Goal: Task Accomplishment & Management: Manage account settings

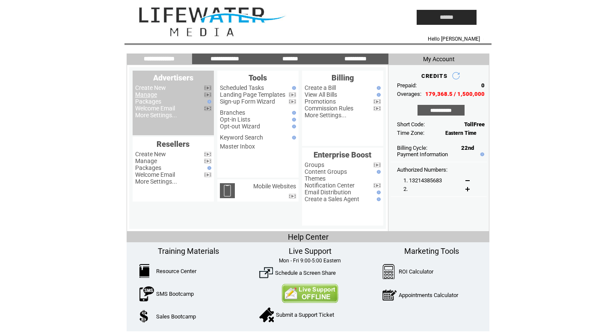
click at [147, 97] on link "Manage" at bounding box center [146, 94] width 22 height 7
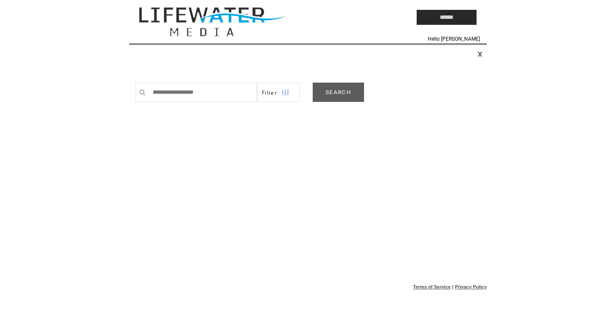
click at [334, 91] on link "SEARCH" at bounding box center [338, 92] width 51 height 19
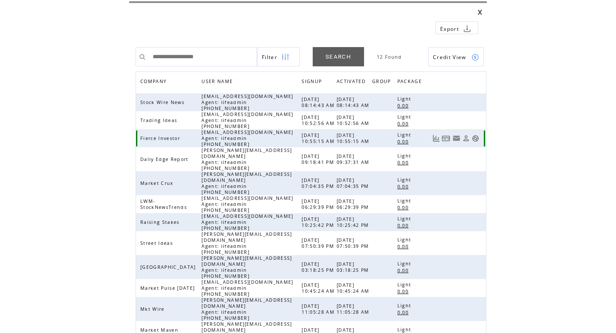
scroll to position [42, 0]
click at [478, 329] on link at bounding box center [475, 332] width 7 height 7
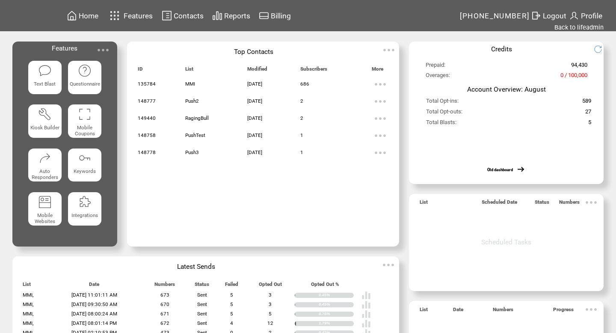
click at [178, 18] on span "Contacts" at bounding box center [189, 16] width 30 height 9
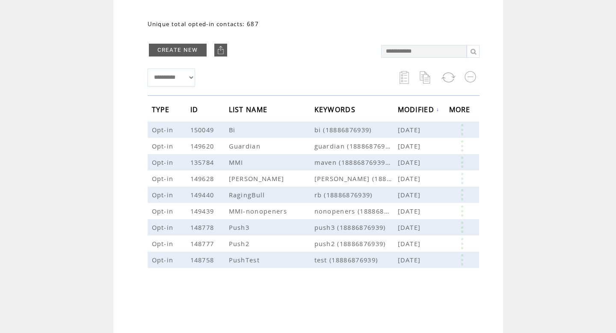
scroll to position [79, 0]
click at [461, 128] on link at bounding box center [462, 128] width 26 height 11
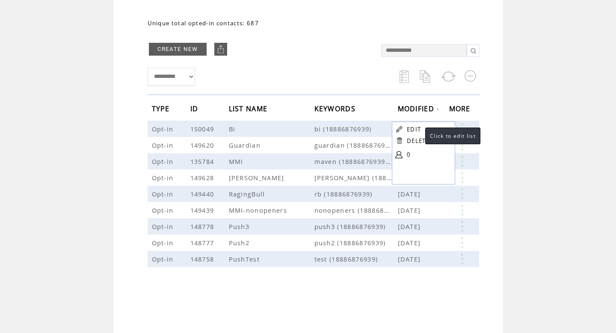
click at [417, 126] on link "EDIT" at bounding box center [414, 129] width 14 height 8
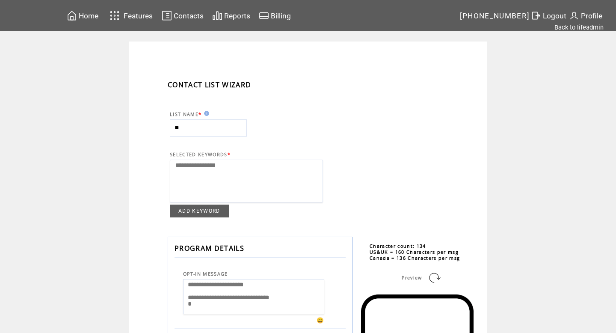
select select
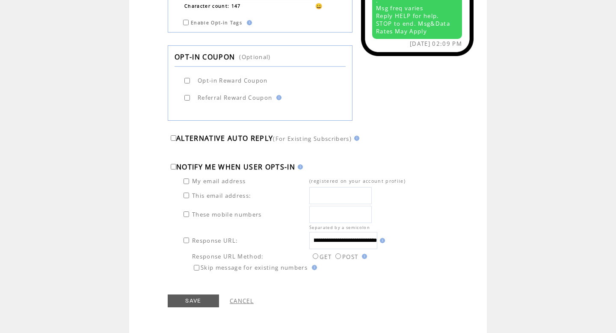
scroll to position [0, 169]
click at [337, 243] on input "**********" at bounding box center [343, 240] width 68 height 17
click at [347, 240] on input "**********" at bounding box center [343, 240] width 68 height 17
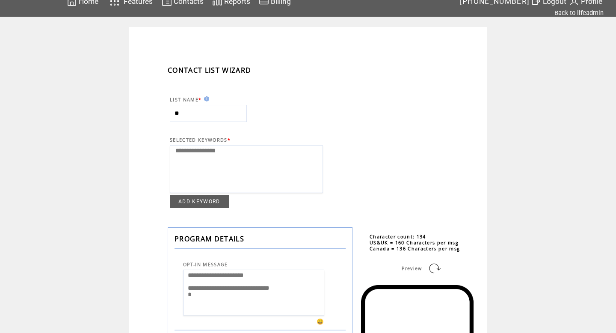
scroll to position [0, 0]
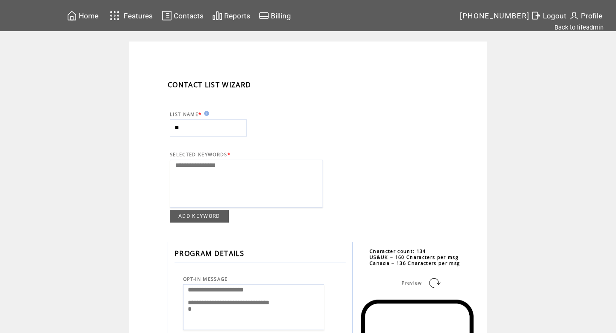
click at [193, 14] on span "Contacts" at bounding box center [189, 16] width 30 height 9
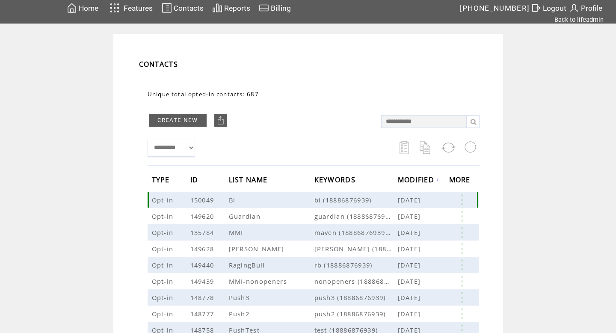
scroll to position [9, 0]
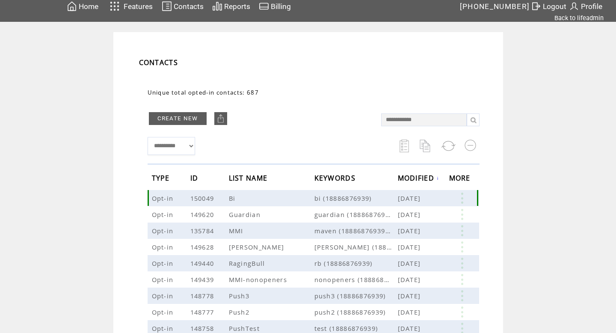
click at [467, 195] on link at bounding box center [462, 197] width 26 height 11
click at [414, 219] on link "0" at bounding box center [434, 222] width 43 height 13
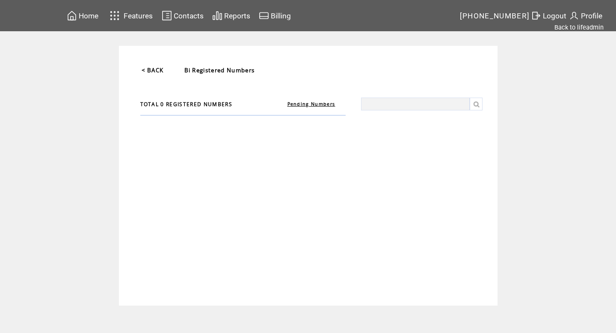
click at [323, 104] on link "Pending Numbers" at bounding box center [311, 104] width 48 height 6
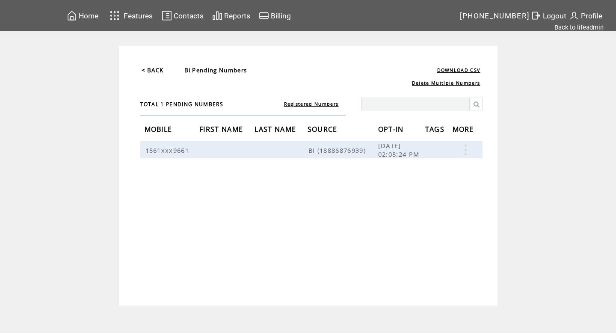
click at [186, 104] on span "TOTAL 1 PENDING NUMBERS" at bounding box center [181, 104] width 83 height 7
click at [313, 107] on link "Registered Numbers" at bounding box center [311, 104] width 55 height 6
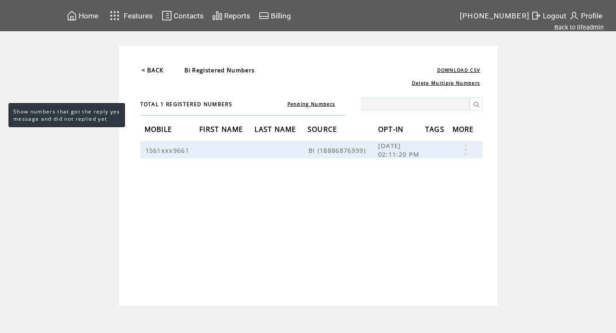
click at [315, 104] on link "Pending Numbers" at bounding box center [311, 104] width 48 height 6
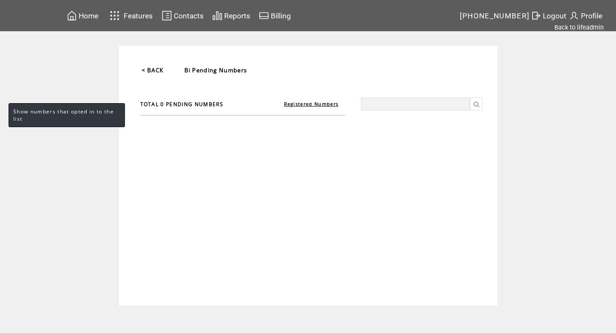
click at [315, 104] on link "Registered Numbers" at bounding box center [311, 104] width 55 height 6
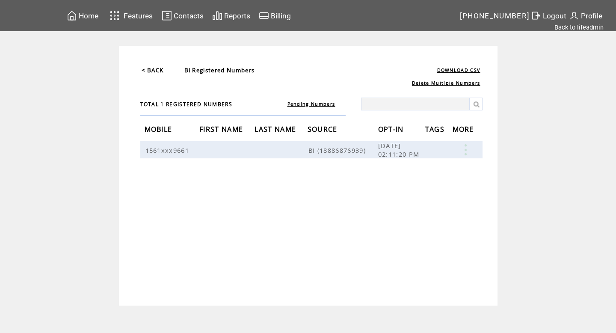
click at [154, 67] on link "< BACK" at bounding box center [153, 70] width 22 height 8
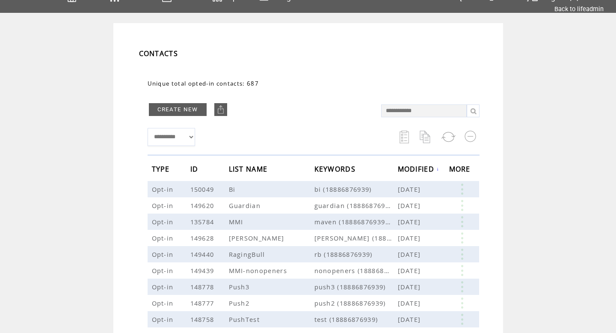
scroll to position [21, 0]
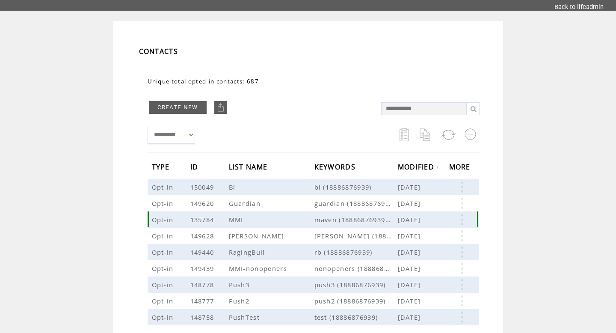
click at [463, 221] on link at bounding box center [462, 219] width 26 height 11
click at [411, 244] on link "686" at bounding box center [429, 247] width 43 height 13
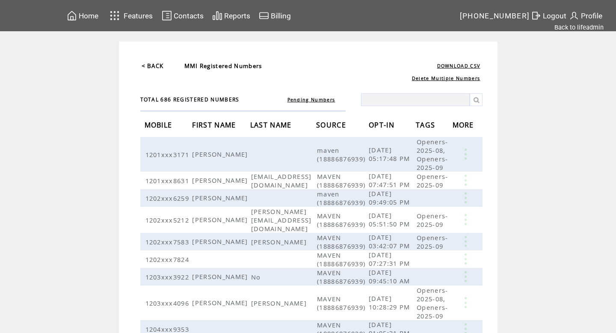
click at [388, 106] on table "TOTAL 686 REGISTERED NUMBERS Pending Numbers" at bounding box center [311, 101] width 342 height 29
click at [389, 98] on input "text" at bounding box center [415, 99] width 109 height 13
type input "****"
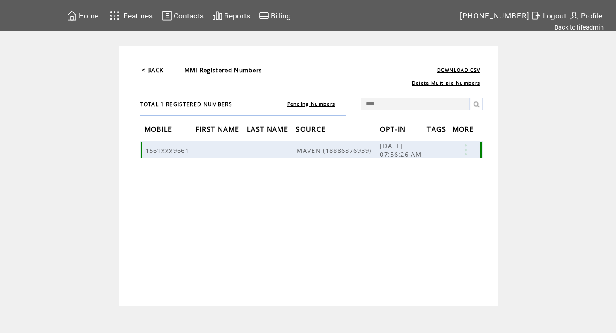
click at [245, 150] on td at bounding box center [220, 149] width 51 height 17
click at [398, 152] on span "08/14/2025 07:56:26 AM" at bounding box center [402, 149] width 44 height 17
click at [176, 145] on td "1561xxx9661" at bounding box center [170, 149] width 51 height 17
click at [466, 154] on link at bounding box center [466, 149] width 26 height 11
click at [406, 166] on link at bounding box center [404, 166] width 8 height 8
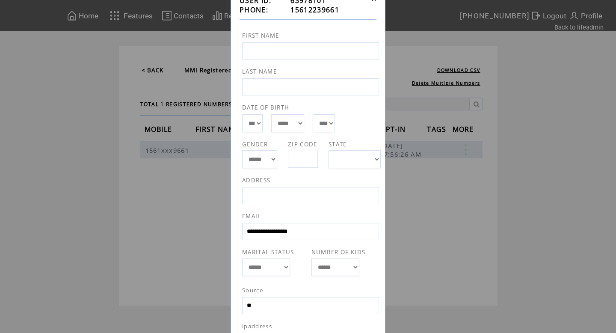
scroll to position [67, 0]
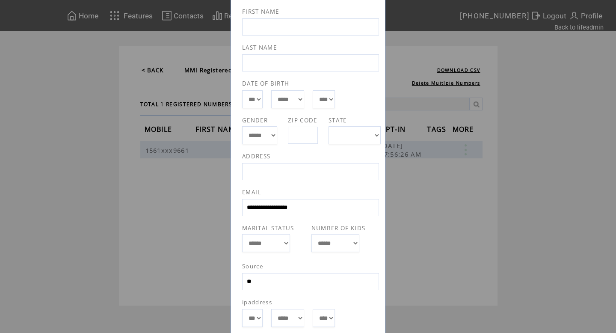
click at [334, 204] on input "**********" at bounding box center [310, 207] width 137 height 17
type input "*"
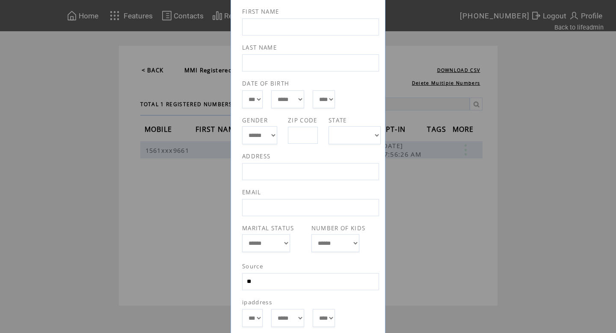
scroll to position [311, 0]
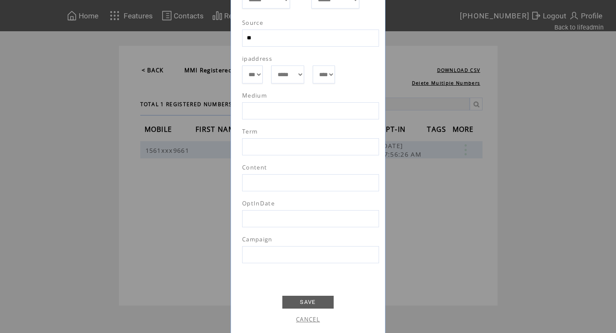
click at [301, 299] on link "SAVE" at bounding box center [307, 302] width 51 height 13
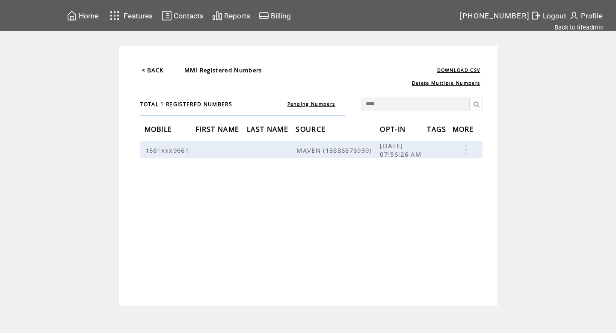
click at [152, 71] on link "< BACK" at bounding box center [153, 70] width 22 height 8
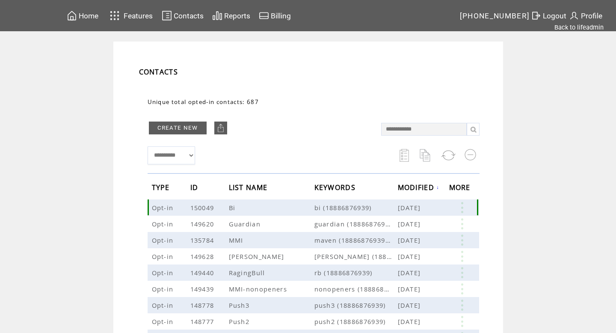
click at [464, 206] on link at bounding box center [462, 207] width 26 height 11
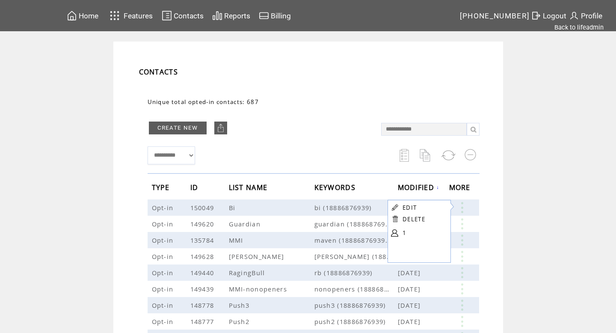
click at [394, 228] on td at bounding box center [395, 232] width 8 height 13
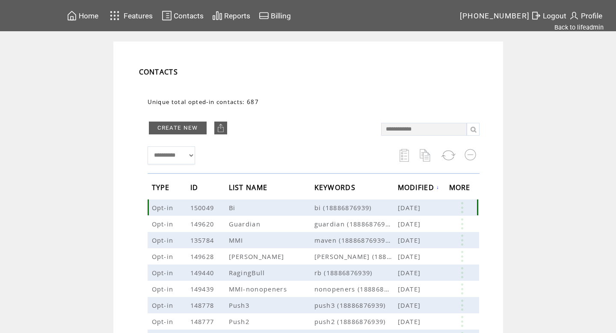
click at [463, 207] on link at bounding box center [462, 207] width 26 height 11
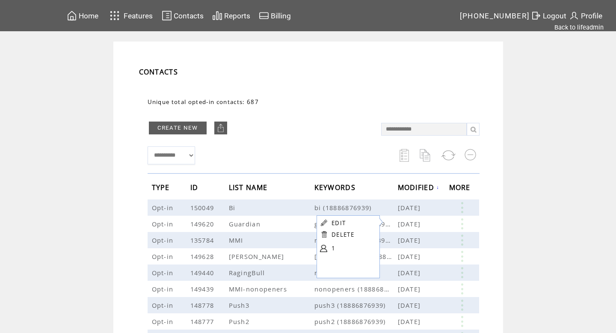
click at [326, 249] on link at bounding box center [323, 248] width 7 height 7
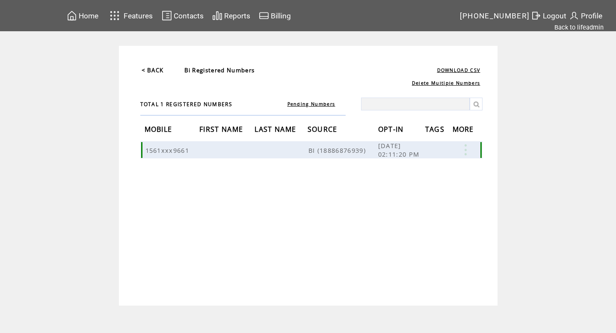
click at [315, 145] on td "BI (18886876939)" at bounding box center [343, 149] width 71 height 17
click at [467, 152] on link at bounding box center [466, 149] width 26 height 11
click at [410, 163] on table "SEND EDIT DELETE" at bounding box center [418, 164] width 41 height 38
click at [469, 150] on link at bounding box center [466, 149] width 26 height 11
click at [355, 166] on link "EDIT" at bounding box center [359, 167] width 14 height 8
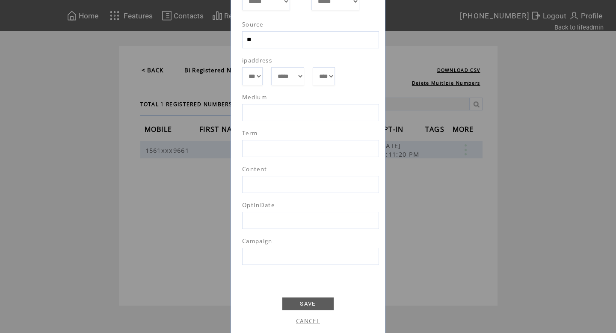
scroll to position [311, 0]
click at [414, 212] on div "**********" at bounding box center [308, 166] width 616 height 333
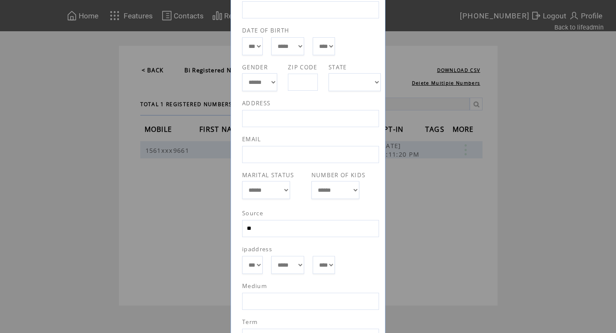
scroll to position [0, 0]
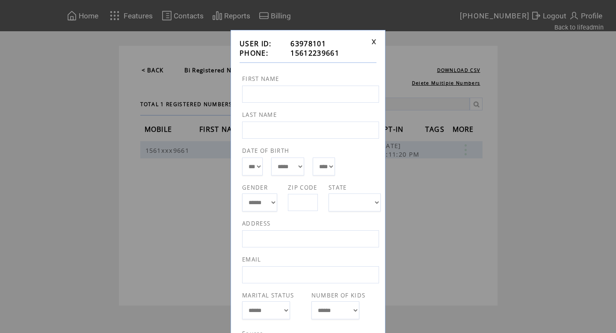
click at [375, 39] on link at bounding box center [373, 42] width 5 height 6
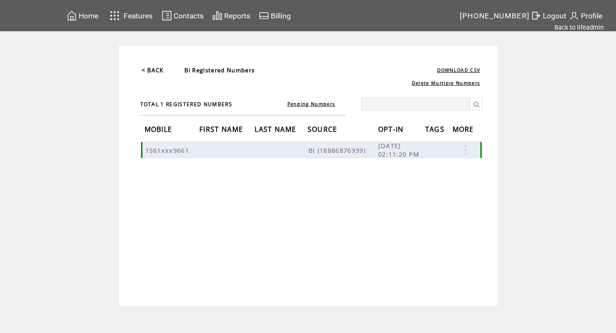
click at [465, 150] on link at bounding box center [466, 149] width 26 height 11
click at [435, 172] on table "SEND EDIT DELETE" at bounding box center [416, 162] width 41 height 38
click at [468, 146] on link at bounding box center [466, 149] width 26 height 11
click at [405, 173] on link "DELETE" at bounding box center [414, 173] width 23 height 8
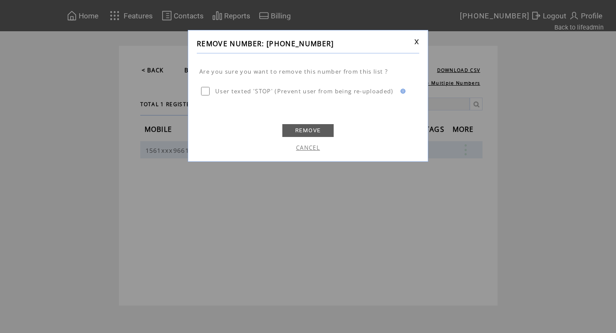
click at [320, 130] on link "REMOVE" at bounding box center [307, 130] width 51 height 13
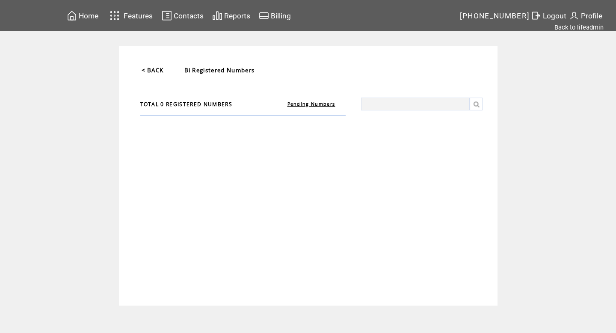
click at [162, 68] on link "< BACK" at bounding box center [153, 70] width 22 height 8
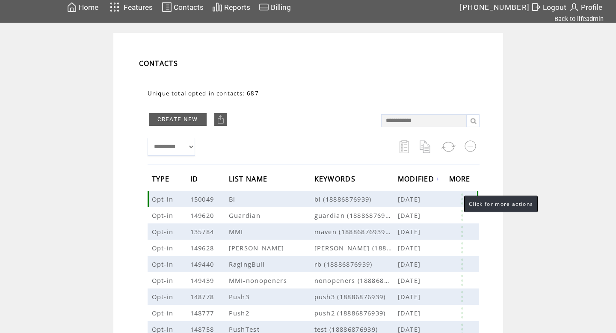
scroll to position [10, 0]
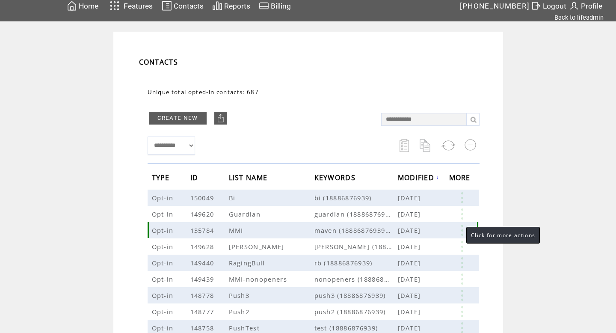
click at [461, 225] on link at bounding box center [462, 230] width 26 height 11
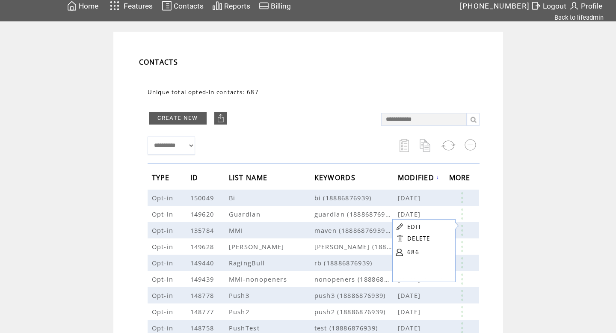
click at [412, 251] on link "686" at bounding box center [428, 251] width 43 height 13
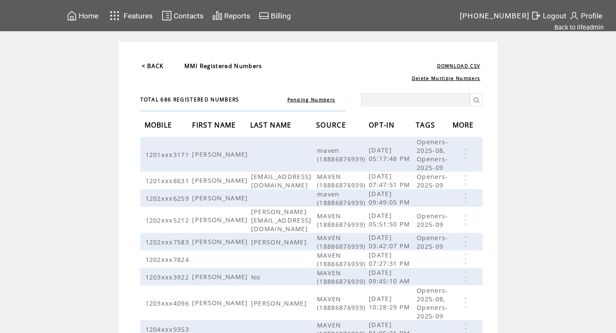
click at [418, 104] on input "text" at bounding box center [415, 99] width 109 height 13
type input "****"
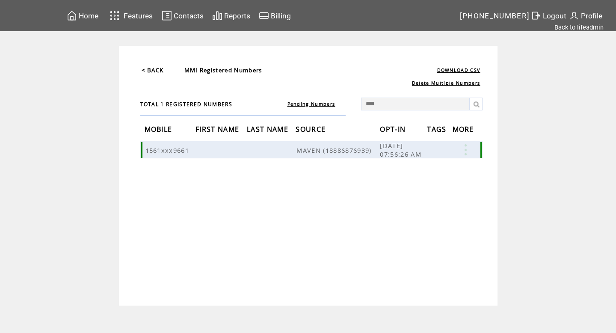
click at [466, 148] on link at bounding box center [466, 149] width 26 height 11
click at [420, 167] on table "SEND EDIT DELETE" at bounding box center [416, 161] width 41 height 38
click at [464, 150] on link at bounding box center [466, 149] width 26 height 11
click at [373, 195] on link "DELETE" at bounding box center [379, 196] width 23 height 8
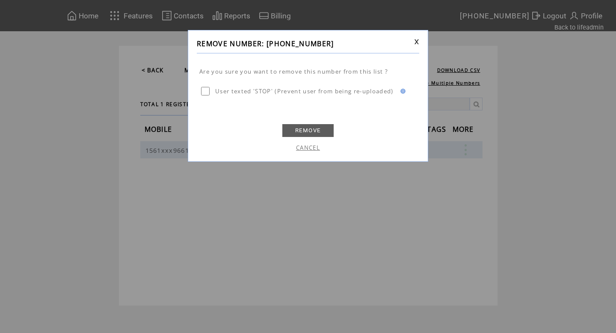
click at [307, 135] on link "REMOVE" at bounding box center [307, 130] width 51 height 13
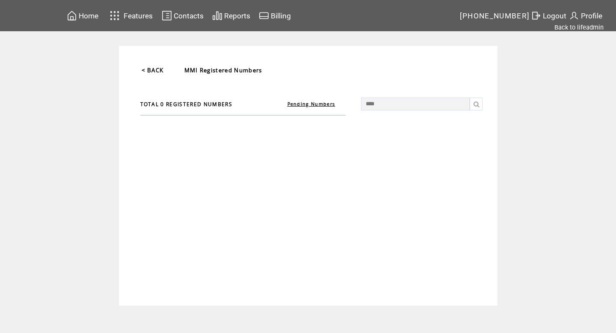
click at [319, 102] on link "Pending Numbers" at bounding box center [311, 104] width 48 height 6
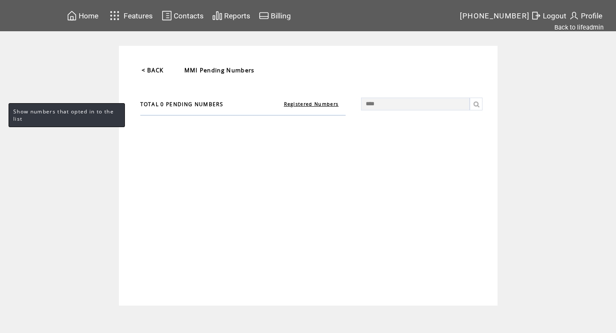
click at [319, 102] on link "Registered Numbers" at bounding box center [311, 104] width 55 height 6
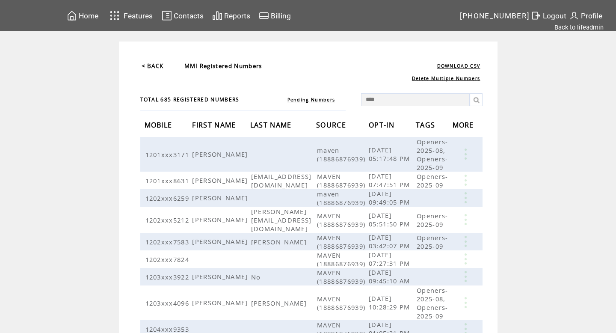
click at [478, 100] on link at bounding box center [476, 99] width 13 height 13
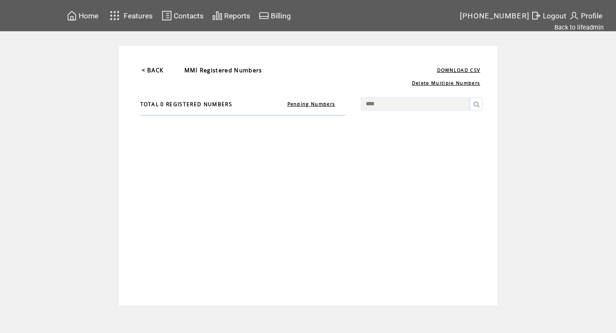
click at [156, 74] on td "< BACK" at bounding box center [152, 70] width 23 height 9
click at [152, 73] on link "< BACK" at bounding box center [153, 70] width 22 height 8
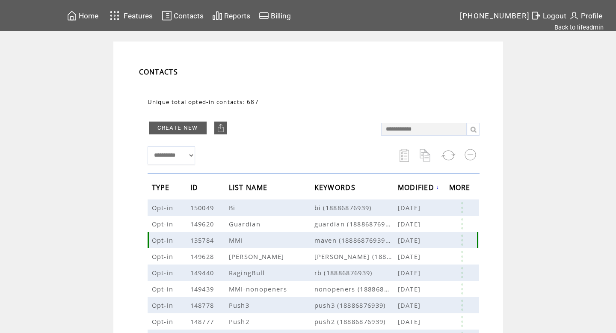
click at [463, 240] on link at bounding box center [462, 239] width 26 height 11
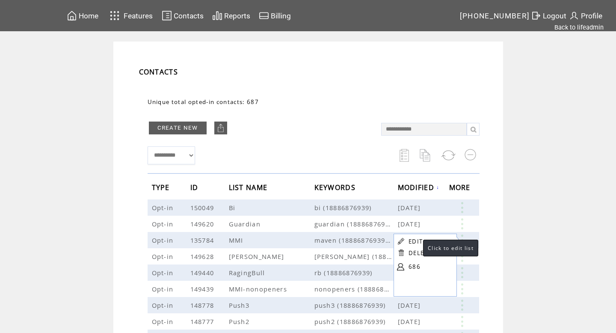
click at [414, 237] on link "EDIT" at bounding box center [415, 241] width 14 height 8
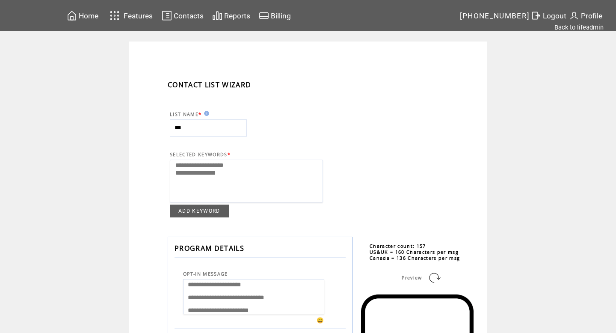
select select
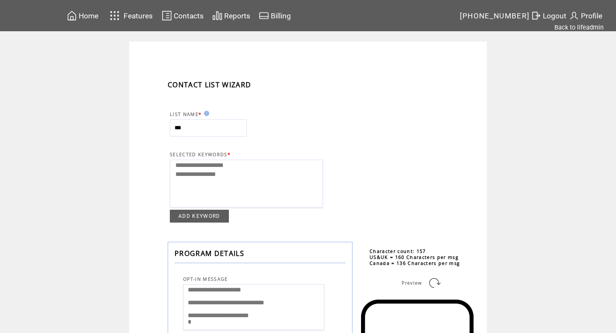
click at [188, 13] on span "Contacts" at bounding box center [189, 16] width 30 height 9
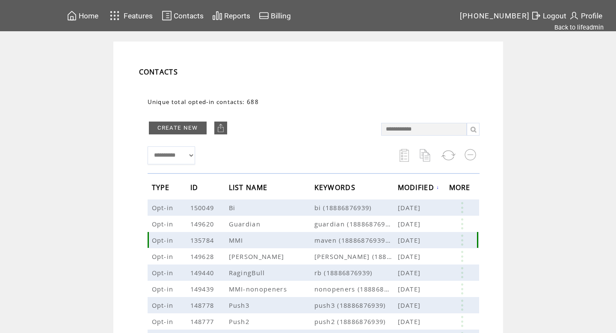
click at [460, 240] on link at bounding box center [462, 239] width 26 height 11
click at [399, 266] on link at bounding box center [397, 266] width 7 height 7
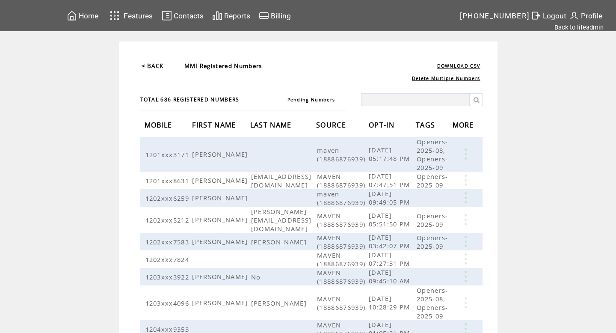
click at [416, 94] on input "text" at bounding box center [415, 99] width 109 height 13
type input "****"
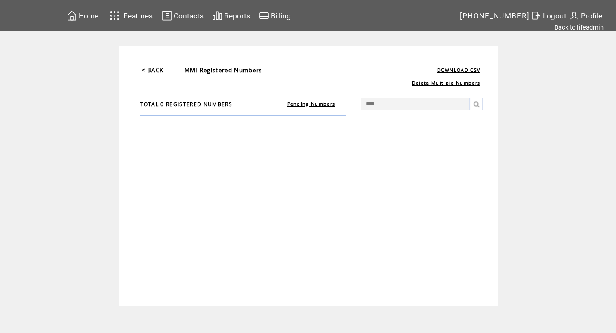
click at [320, 104] on link "Pending Numbers" at bounding box center [311, 104] width 48 height 6
click at [300, 104] on link "Registered Numbers" at bounding box center [311, 104] width 55 height 6
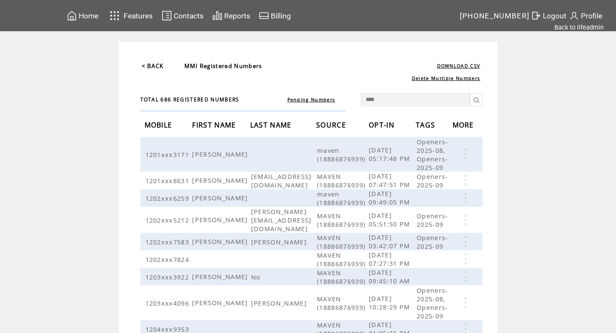
click at [476, 103] on link at bounding box center [476, 99] width 13 height 13
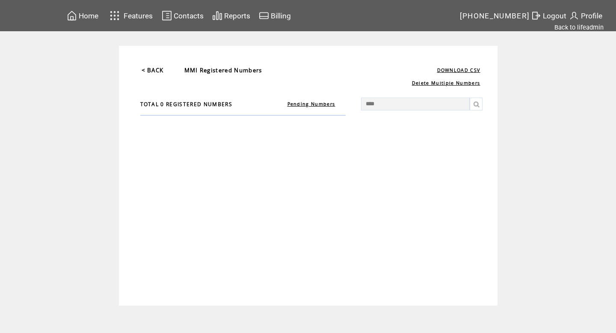
click at [151, 73] on link "< BACK" at bounding box center [153, 70] width 22 height 8
click at [156, 68] on link "< BACK" at bounding box center [153, 70] width 22 height 8
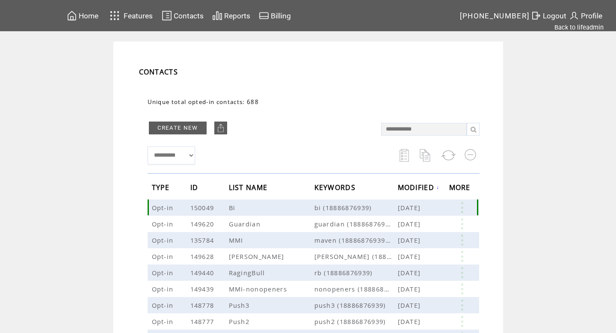
click at [462, 205] on link at bounding box center [462, 207] width 26 height 11
click at [403, 227] on td at bounding box center [400, 231] width 8 height 13
click at [460, 204] on link at bounding box center [462, 207] width 26 height 11
click at [419, 237] on link at bounding box center [419, 239] width 7 height 7
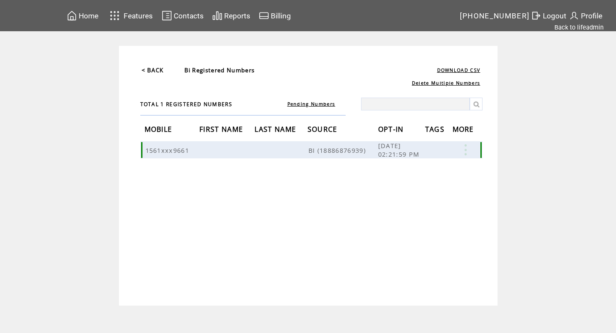
click at [465, 149] on link at bounding box center [466, 149] width 26 height 11
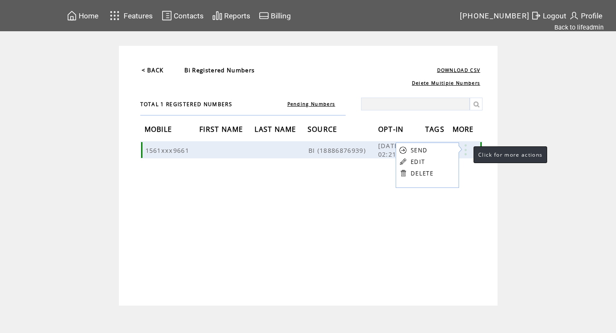
click at [465, 149] on link at bounding box center [466, 149] width 26 height 11
click at [417, 172] on link "DELETE" at bounding box center [422, 173] width 23 height 8
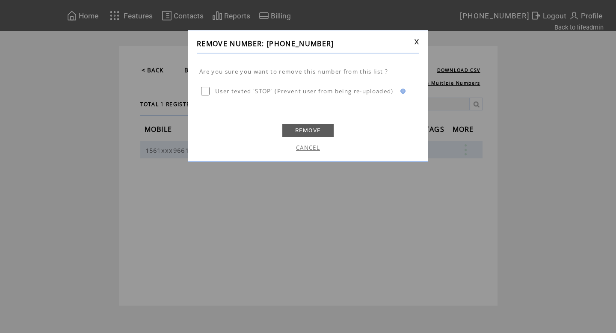
click at [318, 127] on link "REMOVE" at bounding box center [307, 130] width 51 height 13
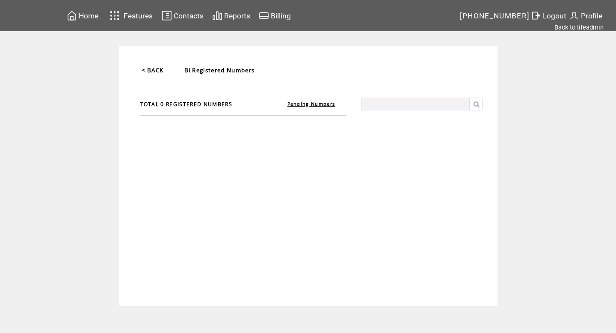
click at [318, 103] on link "Pending Numbers" at bounding box center [311, 104] width 48 height 6
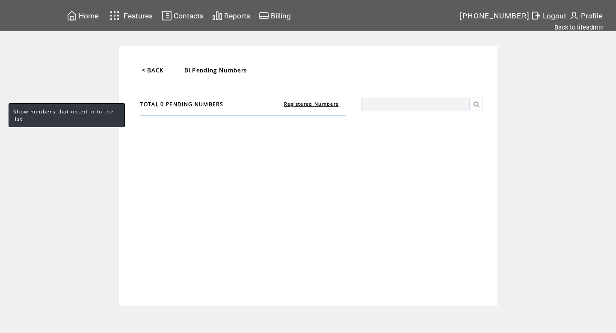
click at [304, 102] on link "Registered Numbers" at bounding box center [311, 104] width 55 height 6
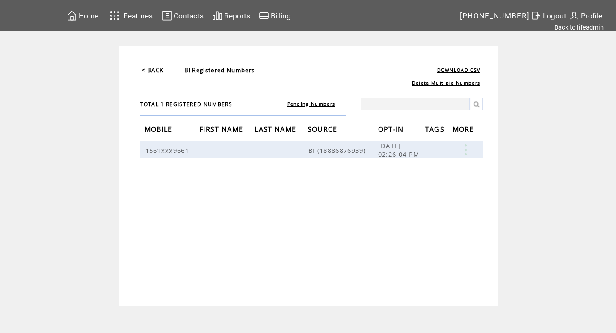
click at [161, 70] on link "< BACK" at bounding box center [153, 70] width 22 height 8
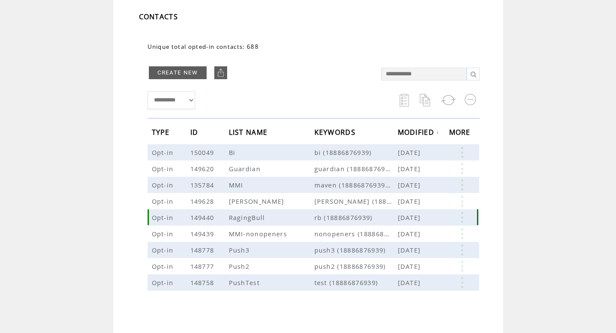
scroll to position [62, 0]
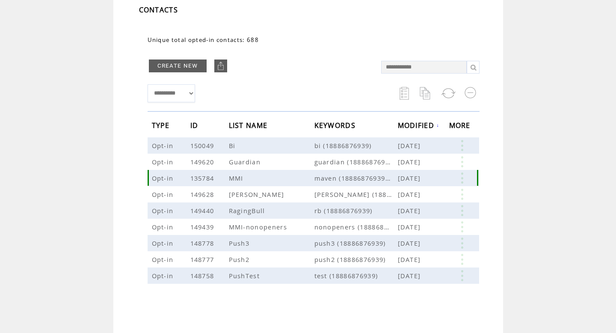
click at [463, 180] on link at bounding box center [462, 177] width 26 height 11
click at [409, 207] on link "687" at bounding box center [430, 206] width 43 height 13
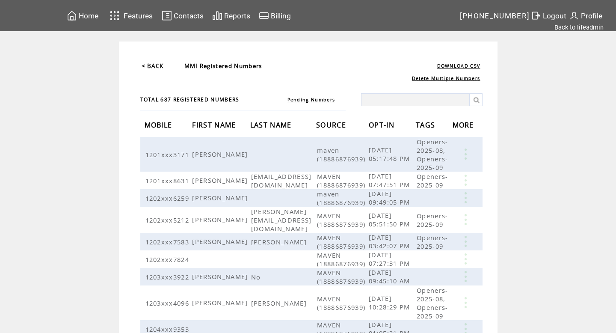
click at [433, 97] on input "text" at bounding box center [415, 99] width 109 height 13
type input "****"
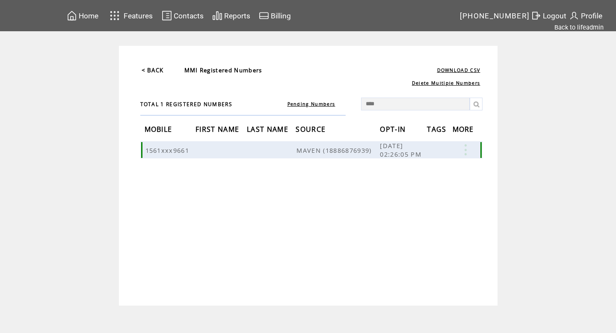
click at [342, 148] on span "MAVEN (18886876939)" at bounding box center [334, 150] width 77 height 9
click at [411, 154] on span "09/03/2025 02:26:05 PM" at bounding box center [402, 149] width 44 height 17
click at [468, 152] on link at bounding box center [466, 149] width 26 height 11
click at [358, 227] on td "TOTAL 1 REGISTERED NUMBERS Pending Numbers **** MOBILE FIRST NAME LAST NAME SOU…" at bounding box center [311, 172] width 346 height 172
click at [155, 68] on link "< BACK" at bounding box center [153, 70] width 22 height 8
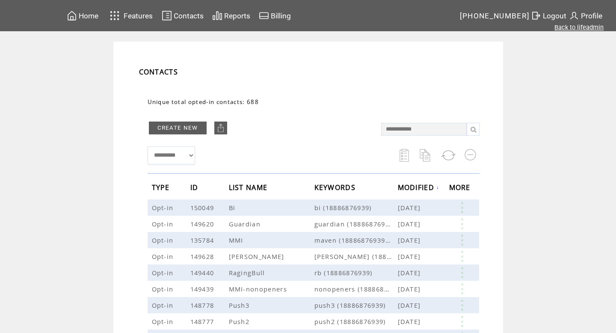
click at [586, 27] on link "Back to lifeadmin" at bounding box center [578, 28] width 49 height 8
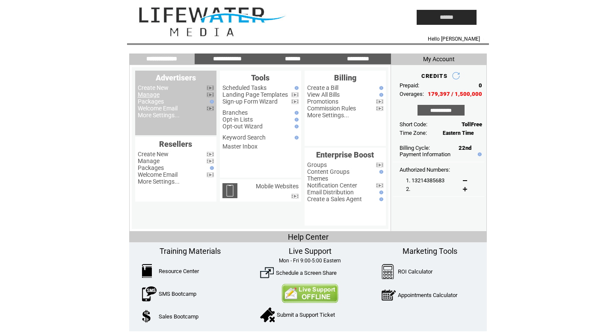
click at [152, 96] on link "Manage" at bounding box center [149, 94] width 22 height 7
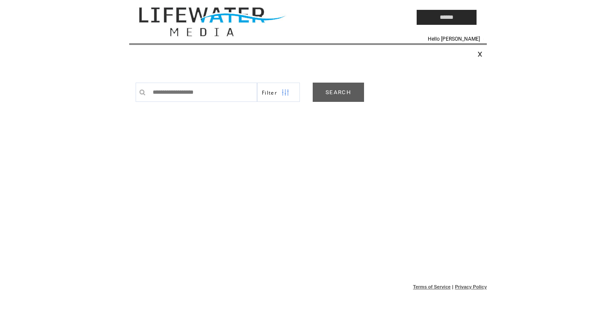
click at [344, 90] on link "SEARCH" at bounding box center [338, 92] width 51 height 19
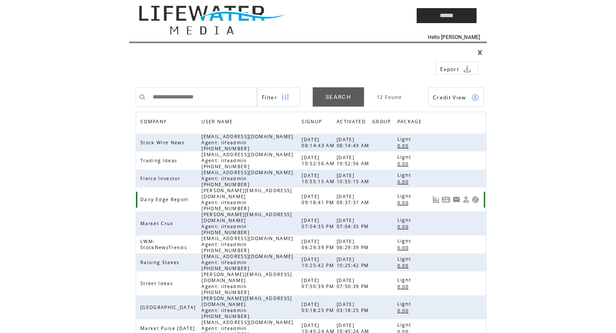
click at [474, 201] on link at bounding box center [475, 199] width 7 height 7
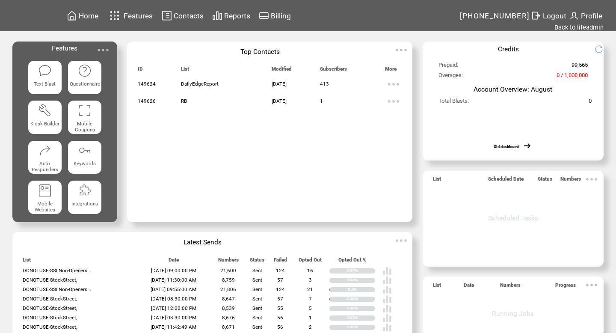
click at [185, 12] on span "Contacts" at bounding box center [189, 16] width 30 height 9
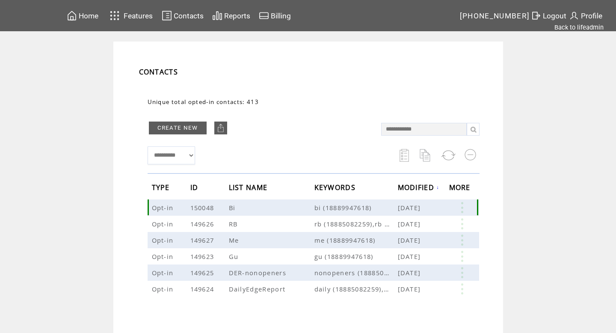
click at [458, 208] on link at bounding box center [462, 207] width 26 height 11
click at [413, 205] on link "EDIT" at bounding box center [411, 209] width 14 height 8
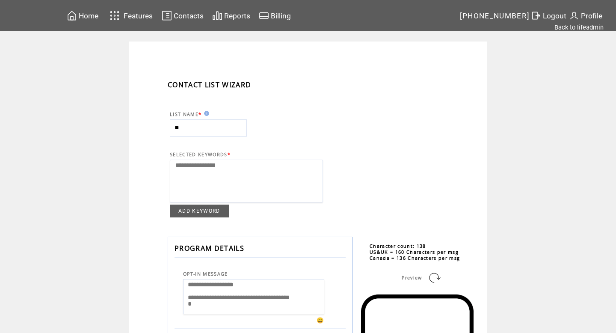
select select
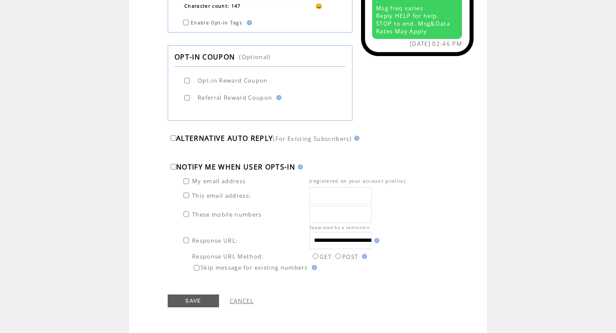
scroll to position [0, 148]
click at [353, 240] on input "**********" at bounding box center [343, 240] width 68 height 17
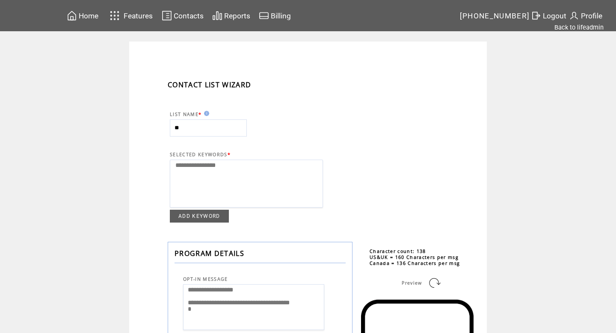
scroll to position [4, 0]
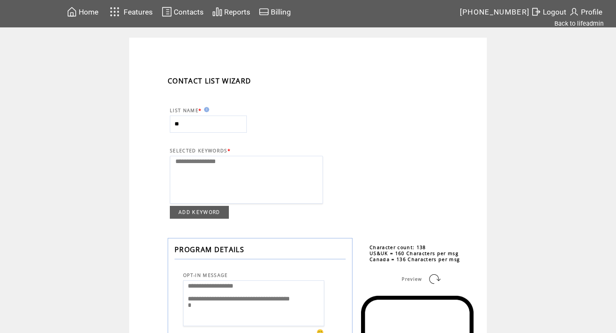
click at [187, 9] on span "Contacts" at bounding box center [189, 12] width 30 height 9
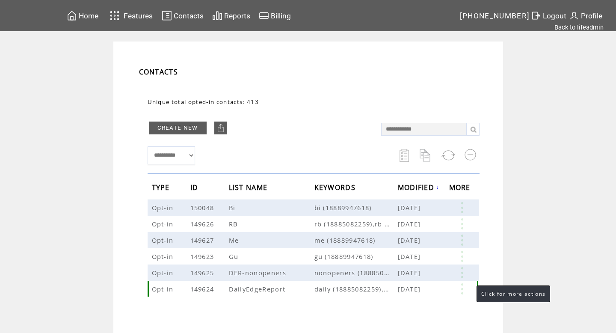
click at [464, 290] on link at bounding box center [462, 288] width 26 height 11
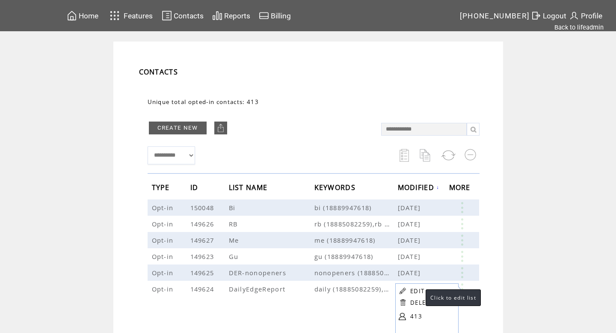
click at [417, 291] on link "EDIT" at bounding box center [417, 291] width 14 height 8
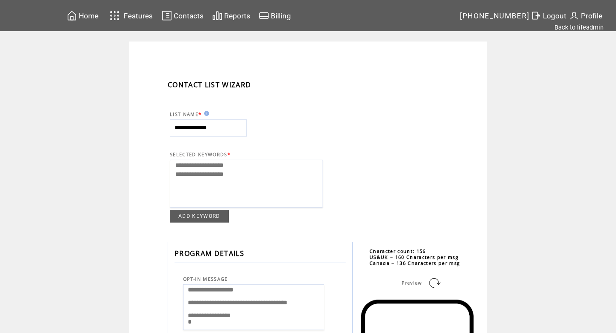
select select "**********"
click at [212, 167] on option "**********" at bounding box center [249, 166] width 148 height 9
click at [183, 168] on option "**********" at bounding box center [249, 166] width 148 height 9
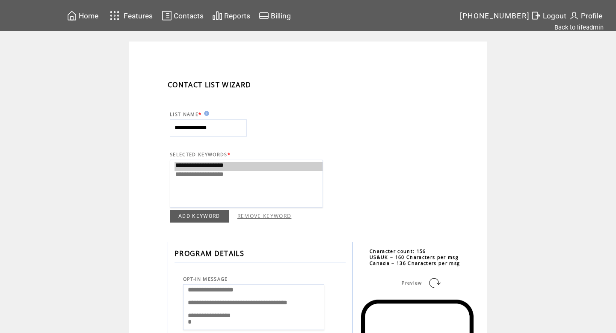
click at [183, 168] on option "**********" at bounding box center [249, 166] width 148 height 9
click at [176, 17] on span "Contacts" at bounding box center [189, 16] width 30 height 9
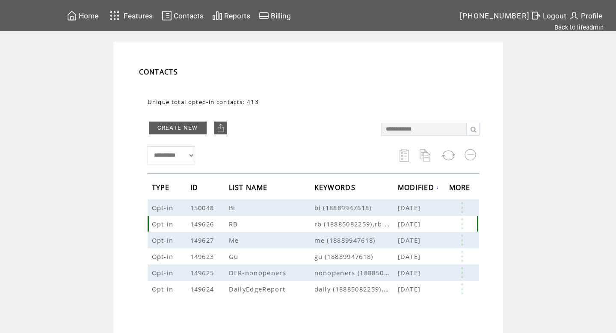
scroll to position [30, 0]
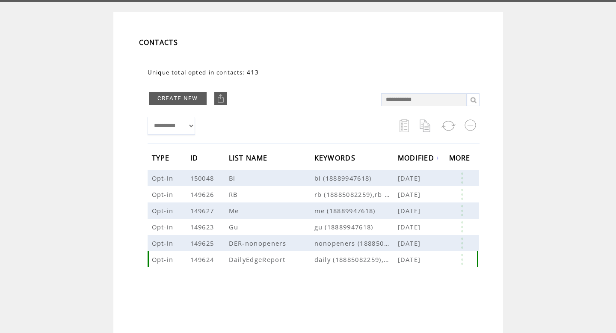
click at [465, 257] on link at bounding box center [462, 259] width 26 height 11
click at [411, 283] on link "413" at bounding box center [432, 283] width 43 height 13
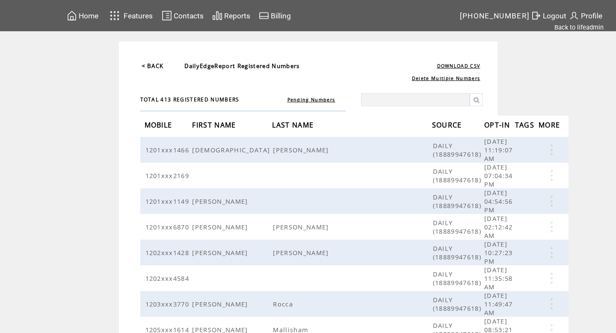
click at [373, 98] on input "text" at bounding box center [415, 99] width 109 height 13
type input "****"
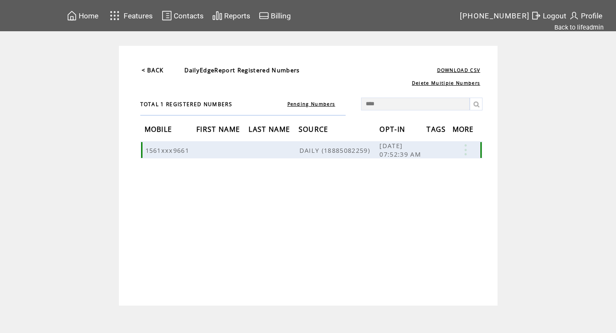
click at [465, 147] on link at bounding box center [466, 149] width 26 height 11
click at [429, 170] on link "DELETE" at bounding box center [422, 172] width 23 height 8
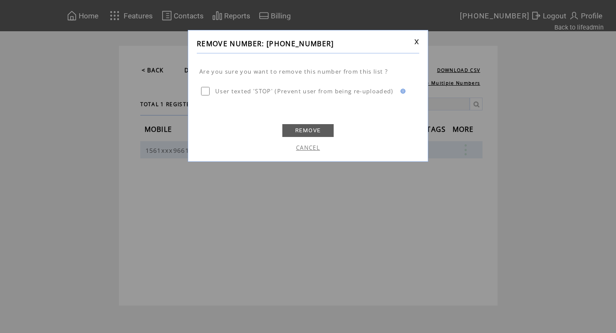
click at [325, 136] on link "REMOVE" at bounding box center [307, 130] width 51 height 13
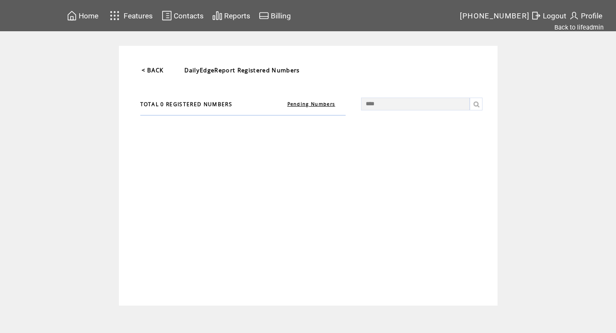
click at [162, 71] on link "< BACK" at bounding box center [153, 70] width 22 height 8
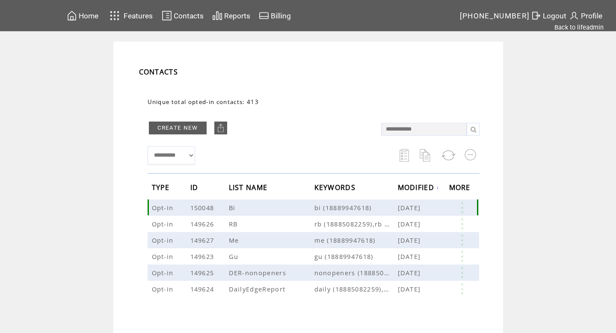
click at [460, 202] on link at bounding box center [462, 207] width 26 height 11
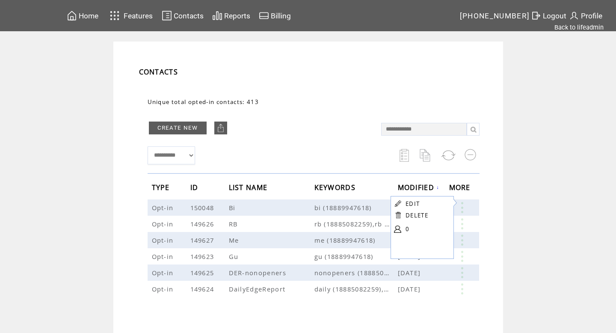
click at [405, 227] on table "EDIT DELETE 0" at bounding box center [420, 217] width 61 height 43
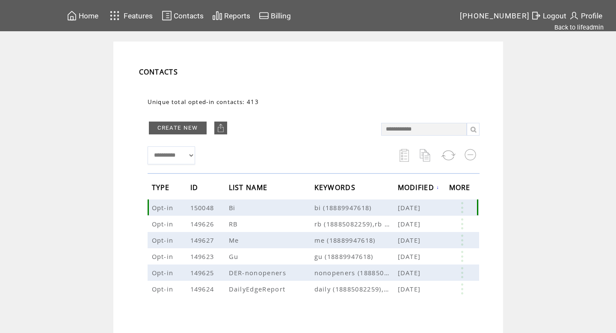
click at [456, 203] on link at bounding box center [462, 207] width 26 height 11
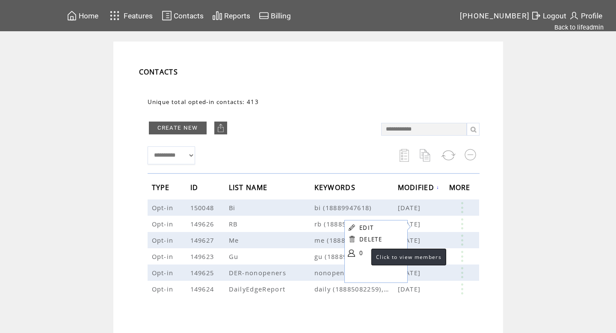
click at [360, 253] on link "0" at bounding box center [380, 252] width 43 height 13
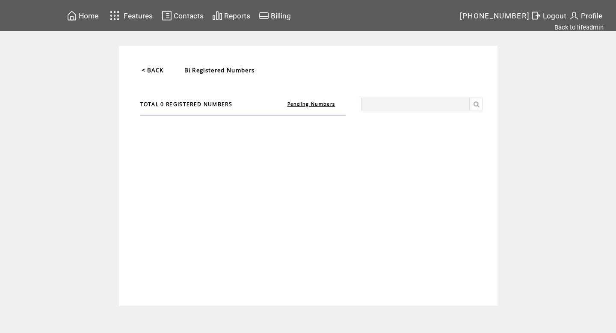
click at [316, 104] on link "Pending Numbers" at bounding box center [311, 104] width 48 height 6
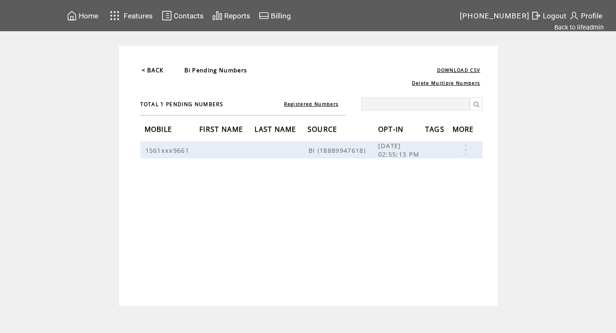
click at [320, 104] on link "Registered Numbers" at bounding box center [311, 104] width 55 height 6
click at [302, 101] on td "Registered Numbers" at bounding box center [311, 100] width 68 height 19
click at [301, 104] on link "Registered Numbers" at bounding box center [311, 104] width 55 height 6
click at [155, 70] on link "< BACK" at bounding box center [153, 70] width 22 height 8
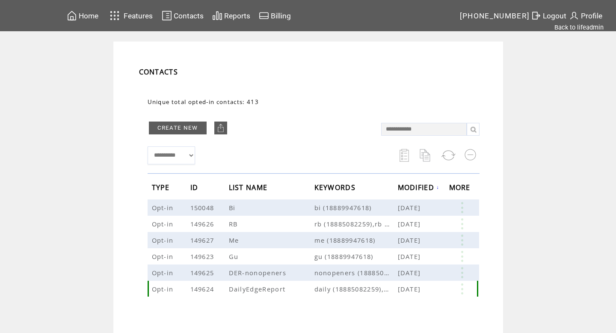
click at [464, 287] on link at bounding box center [462, 288] width 26 height 11
click at [414, 310] on link "413" at bounding box center [431, 313] width 43 height 13
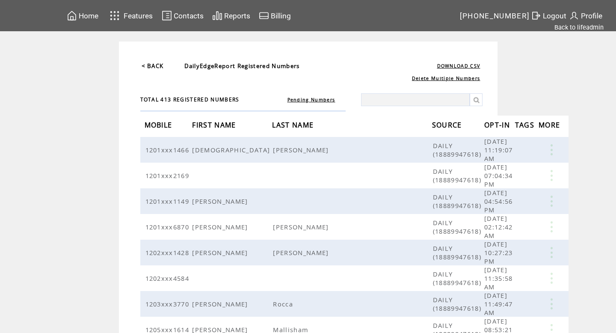
click at [397, 106] on input "text" at bounding box center [415, 99] width 109 height 13
type input "****"
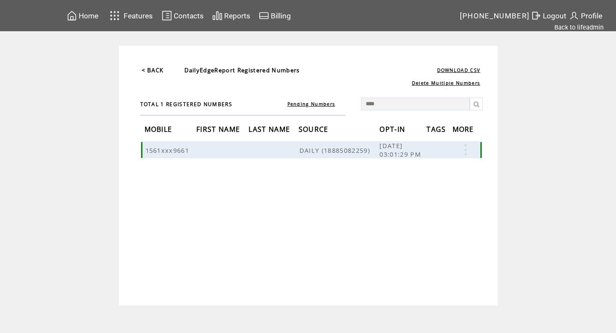
click at [467, 149] on link at bounding box center [466, 149] width 26 height 11
click at [429, 173] on link "DELETE" at bounding box center [424, 174] width 23 height 8
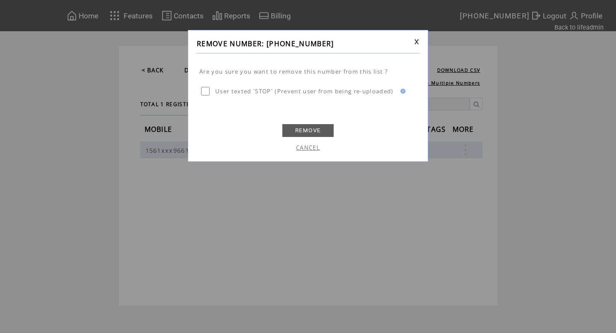
click at [318, 129] on link "REMOVE" at bounding box center [307, 130] width 51 height 13
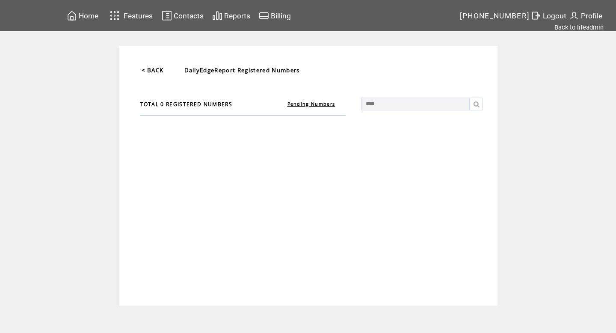
click at [156, 71] on link "< BACK" at bounding box center [153, 70] width 22 height 8
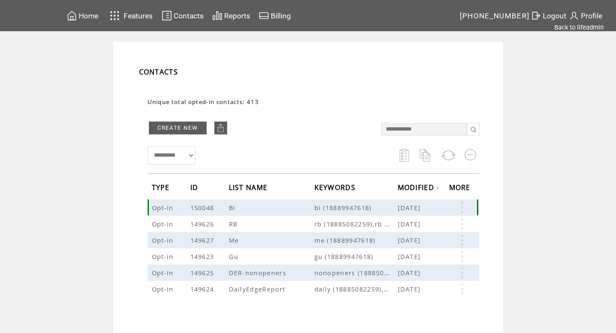
click at [461, 208] on link at bounding box center [462, 207] width 26 height 11
click at [408, 234] on link "1" at bounding box center [428, 234] width 43 height 13
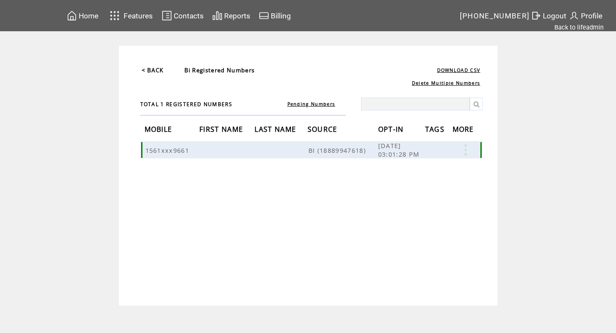
click at [464, 149] on link at bounding box center [466, 149] width 26 height 11
click at [423, 175] on link "DELETE" at bounding box center [417, 176] width 23 height 8
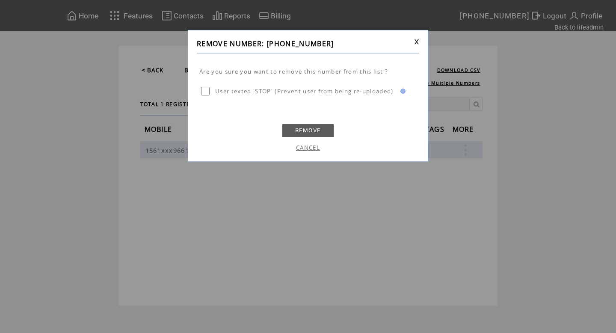
click at [320, 135] on link "REMOVE" at bounding box center [307, 130] width 51 height 13
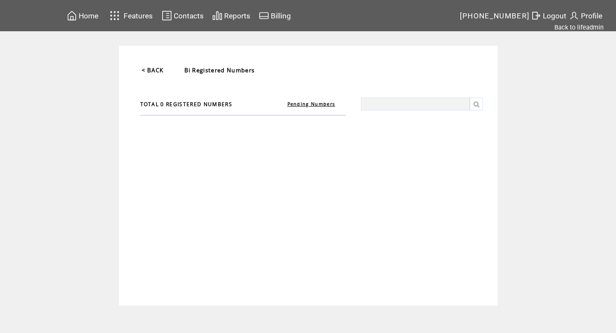
click at [311, 101] on td "Pending Numbers" at bounding box center [311, 100] width 68 height 19
click at [311, 106] on link "Pending Numbers" at bounding box center [311, 104] width 48 height 6
click at [315, 104] on link "Registered Numbers" at bounding box center [311, 104] width 55 height 6
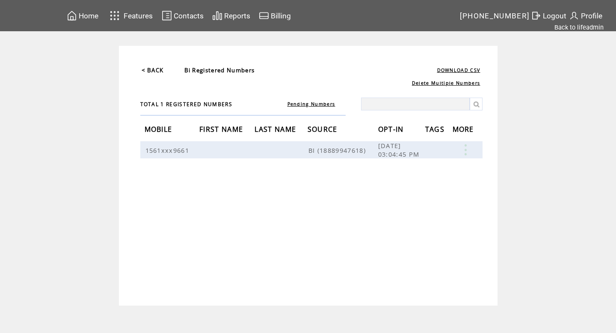
click at [149, 76] on td "Delete Multiple Numbers" at bounding box center [312, 80] width 344 height 11
click at [153, 70] on link "< BACK" at bounding box center [153, 70] width 22 height 8
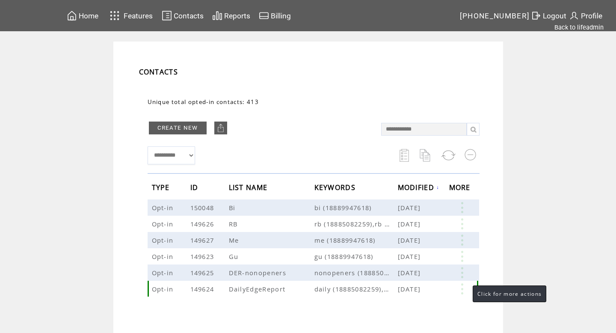
click at [464, 289] on link at bounding box center [462, 288] width 26 height 11
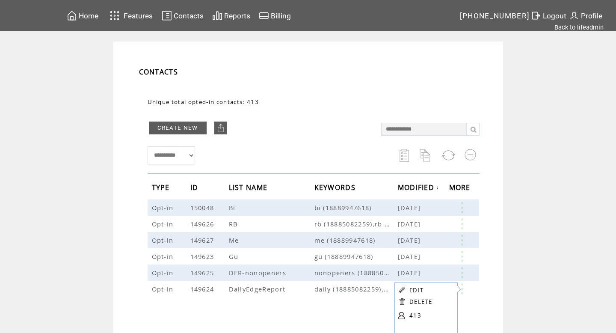
click at [412, 314] on link "413" at bounding box center [430, 315] width 43 height 13
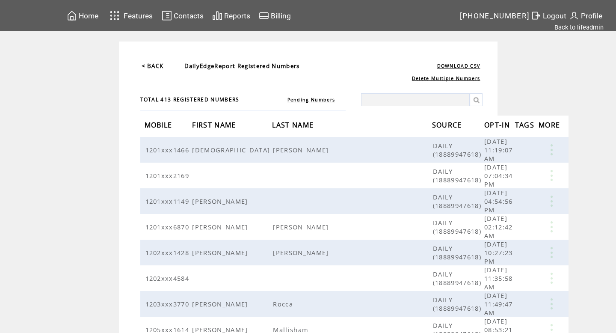
click at [410, 102] on input "text" at bounding box center [415, 99] width 109 height 13
type input "****"
click at [475, 97] on link at bounding box center [476, 99] width 13 height 13
